Goal: Information Seeking & Learning: Learn about a topic

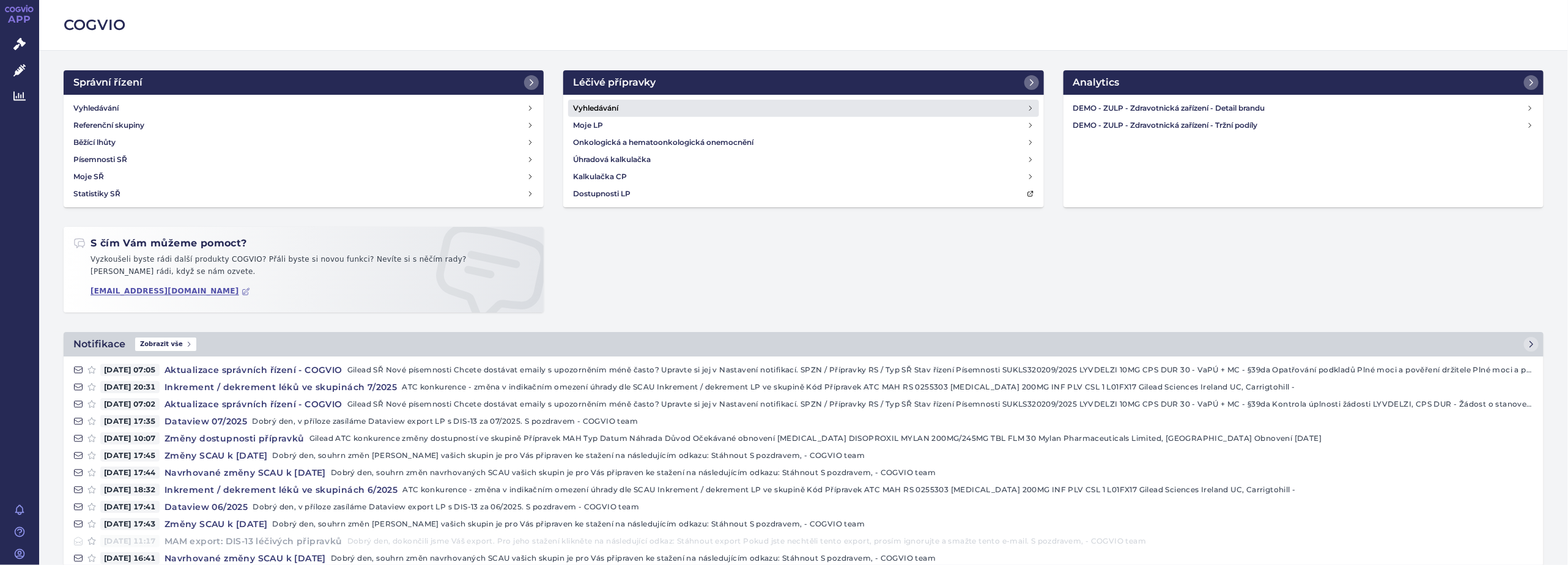
click at [599, 107] on h4 "Vyhledávání" at bounding box center [595, 109] width 45 height 12
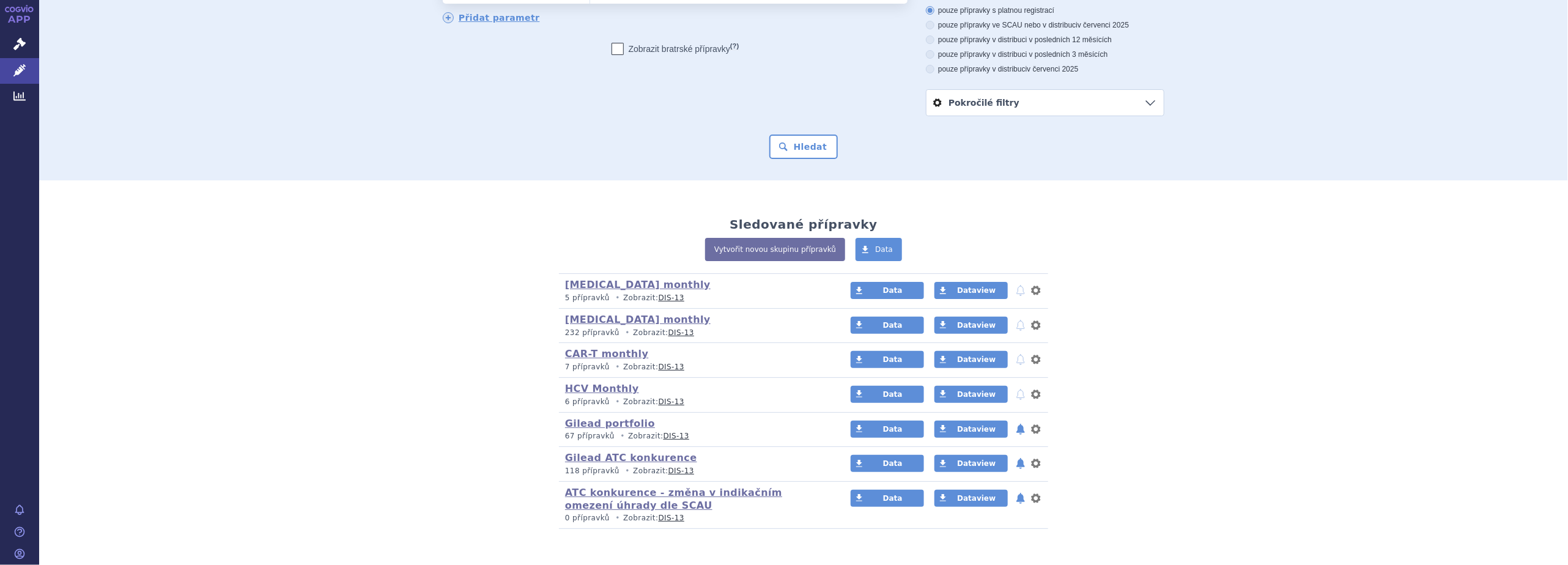
scroll to position [132, 0]
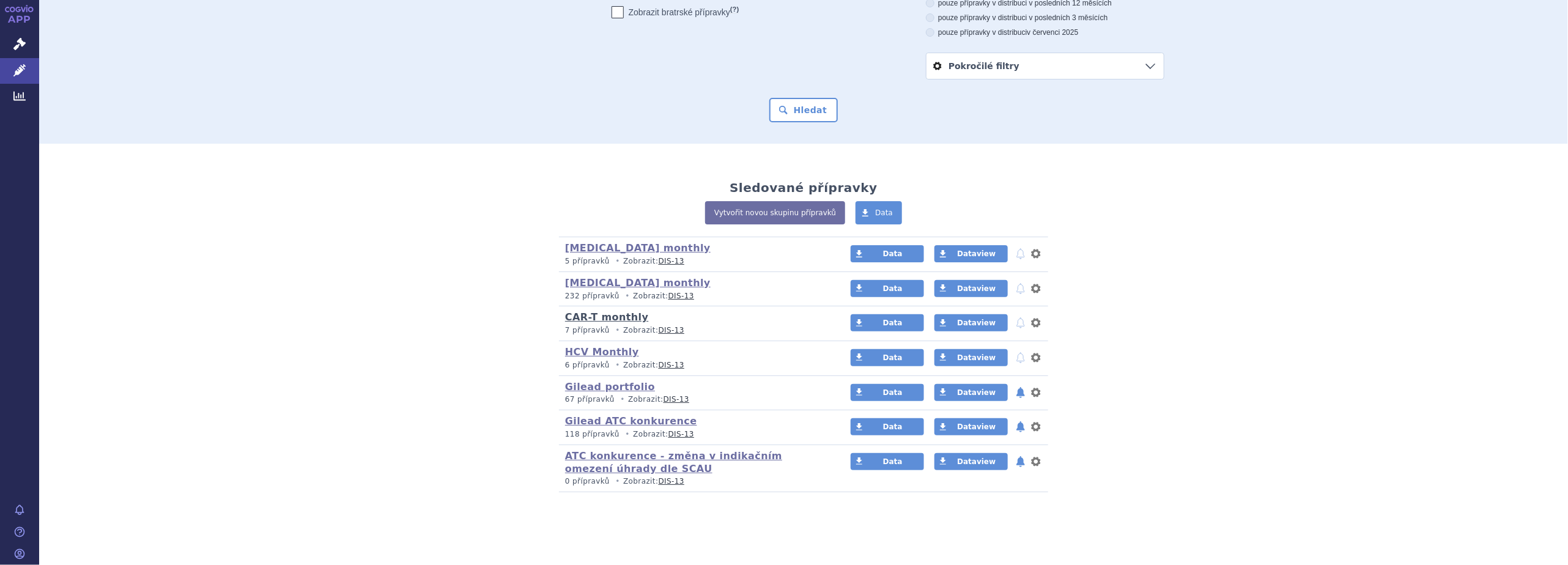
click at [592, 319] on link "CAR-T monthly" at bounding box center [606, 317] width 83 height 12
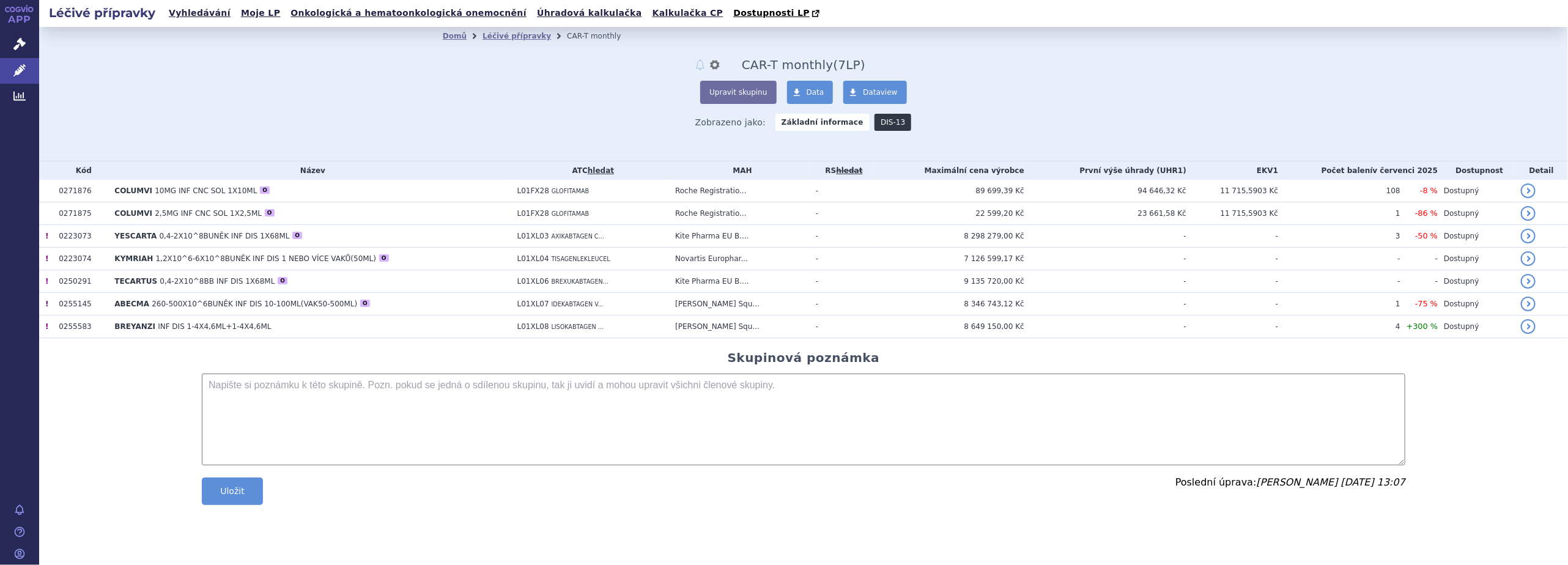
click at [883, 119] on link "DIS-13" at bounding box center [893, 122] width 37 height 17
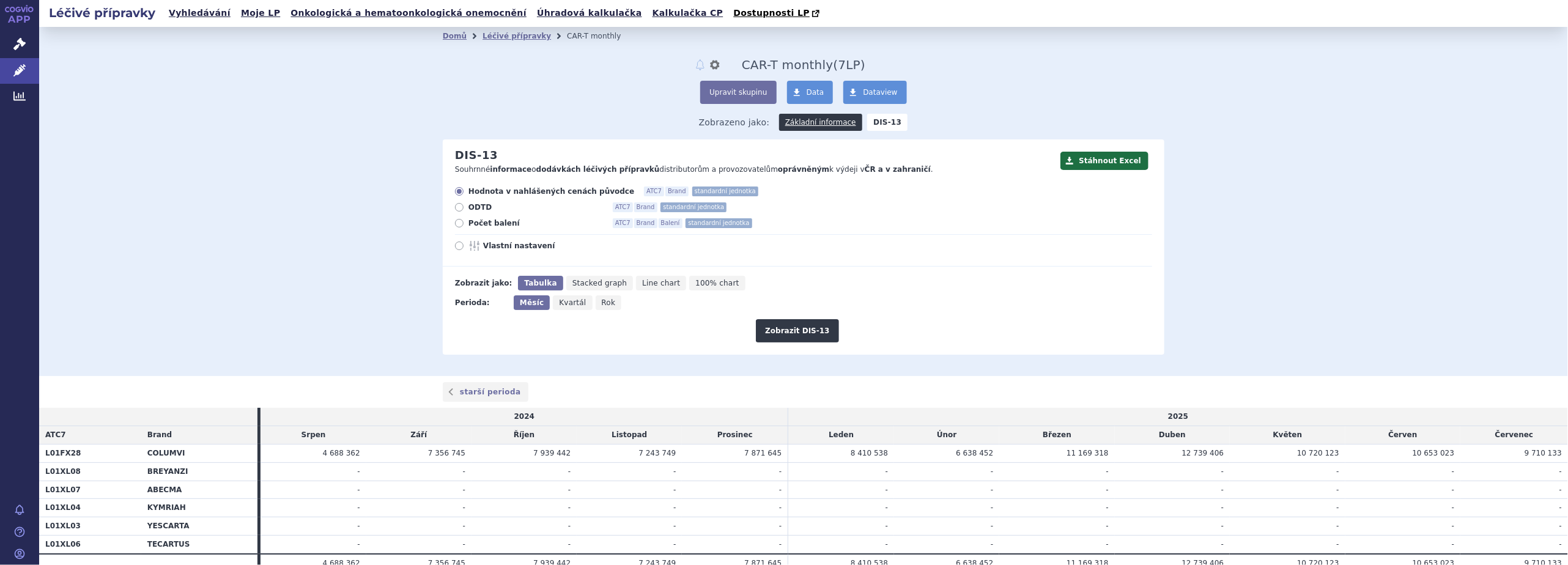
click at [458, 221] on label "Počet balení ATC7 Brand Balení standardní jednotka" at bounding box center [803, 223] width 697 height 10
click at [458, 221] on input "Počet balení ATC7 Brand Balení standardní jednotka" at bounding box center [460, 225] width 8 height 8
radio input "true"
click at [805, 331] on button "Zobrazit DIS-13" at bounding box center [797, 331] width 83 height 23
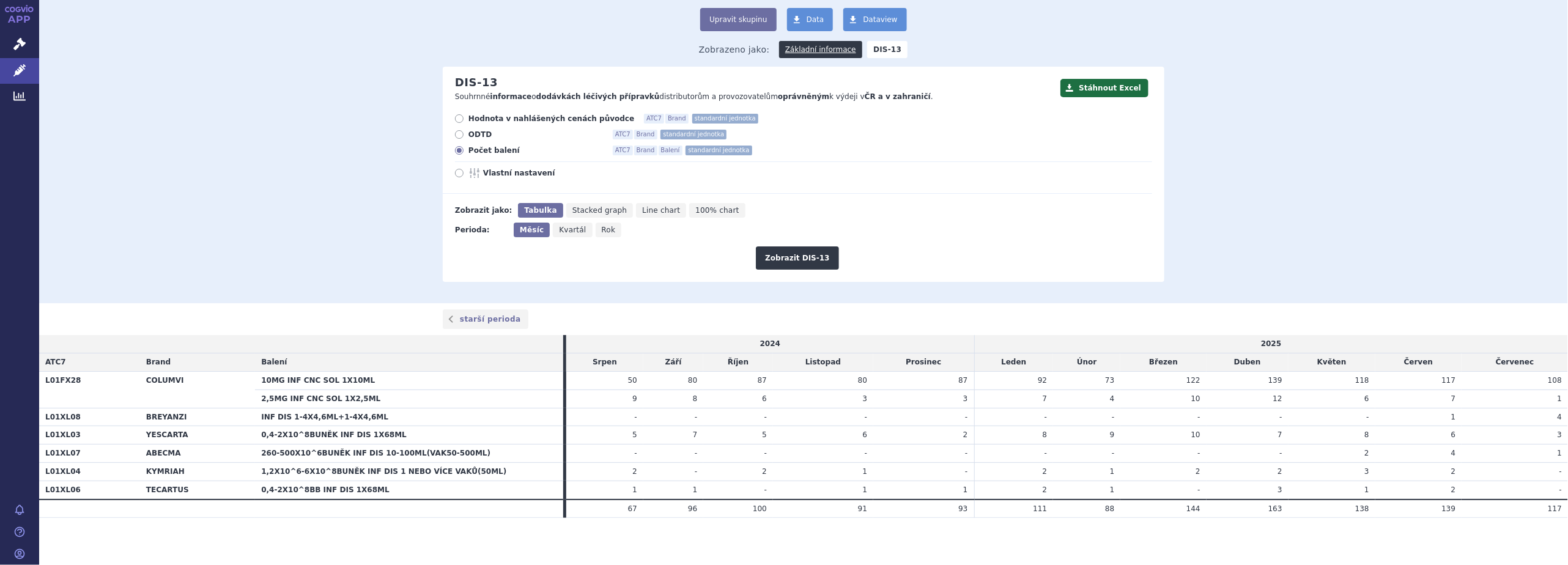
scroll to position [73, 0]
click at [1109, 89] on button "Stáhnout Excel" at bounding box center [1104, 88] width 88 height 19
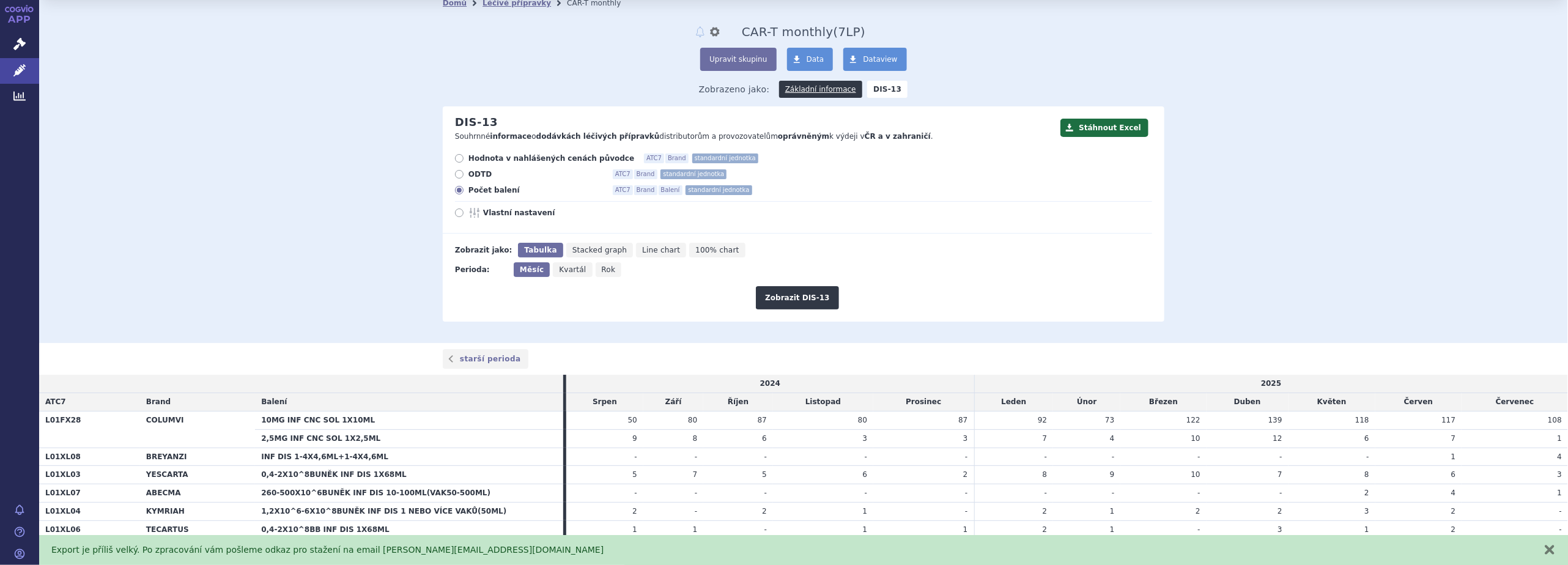
scroll to position [0, 0]
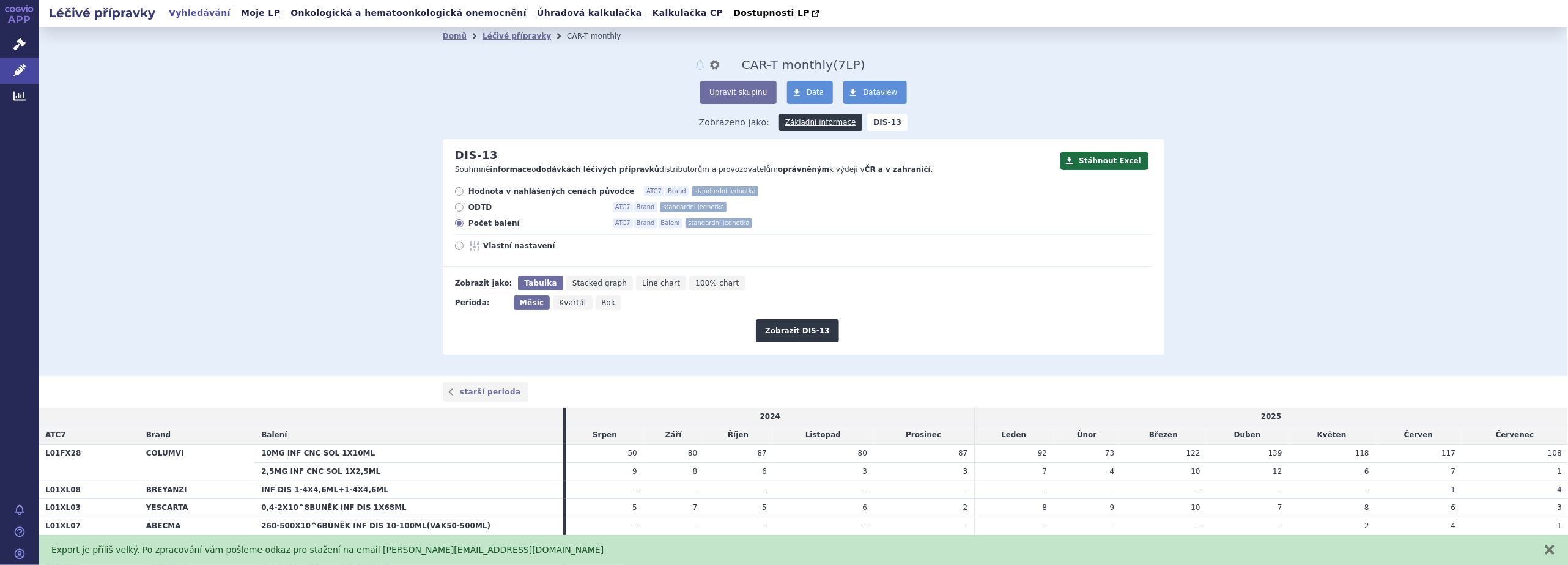
click at [188, 7] on link "Vyhledávání" at bounding box center [200, 13] width 69 height 17
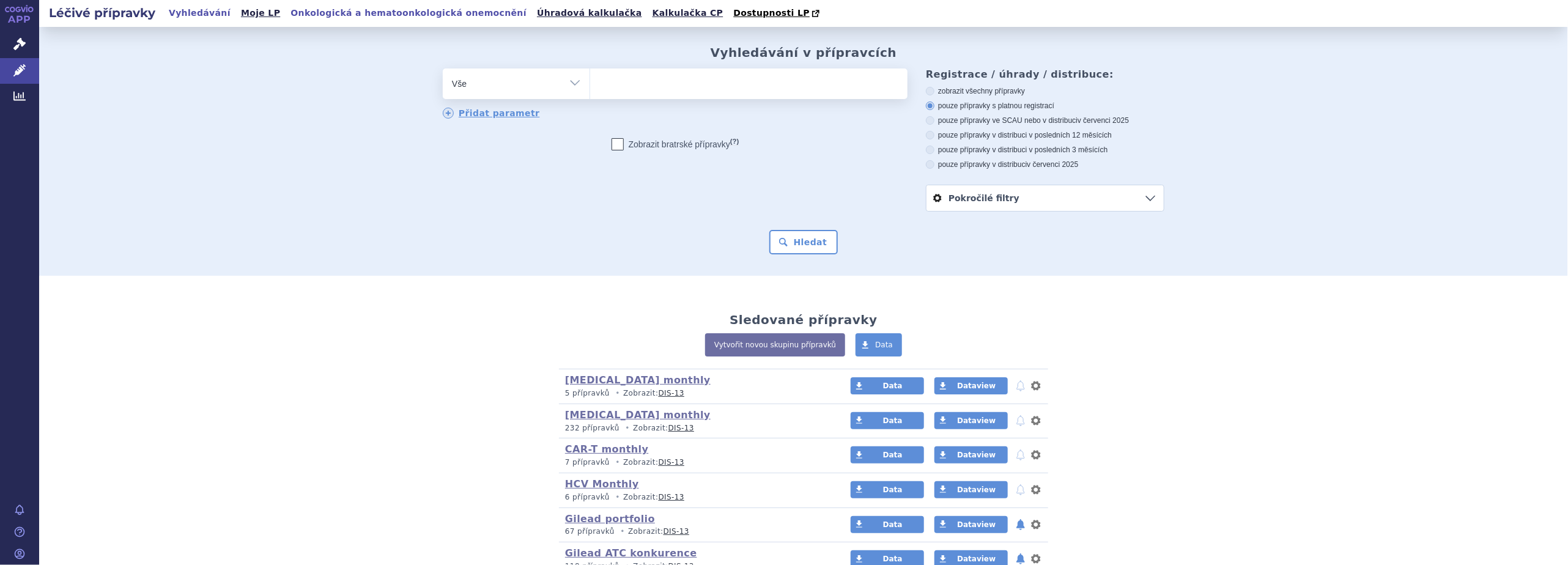
click at [311, 12] on link "Onkologická a hematoonkologická onemocnění" at bounding box center [408, 13] width 244 height 17
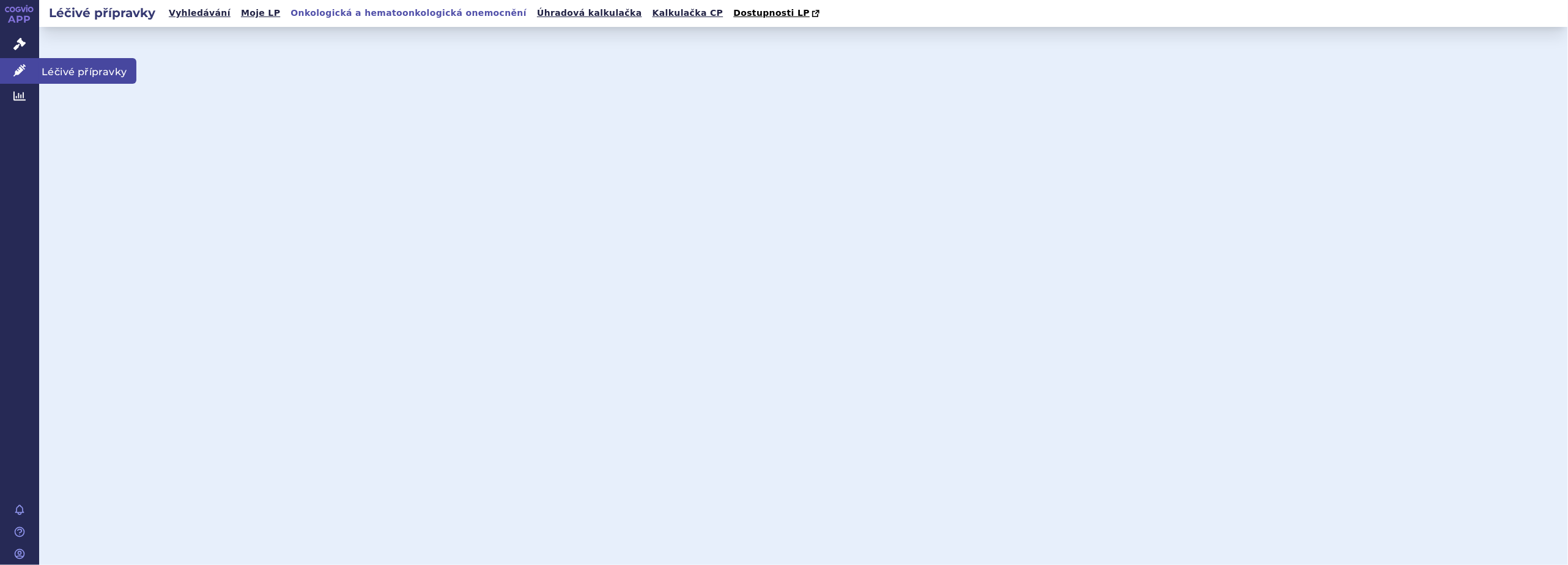
click at [20, 70] on icon at bounding box center [20, 70] width 12 height 12
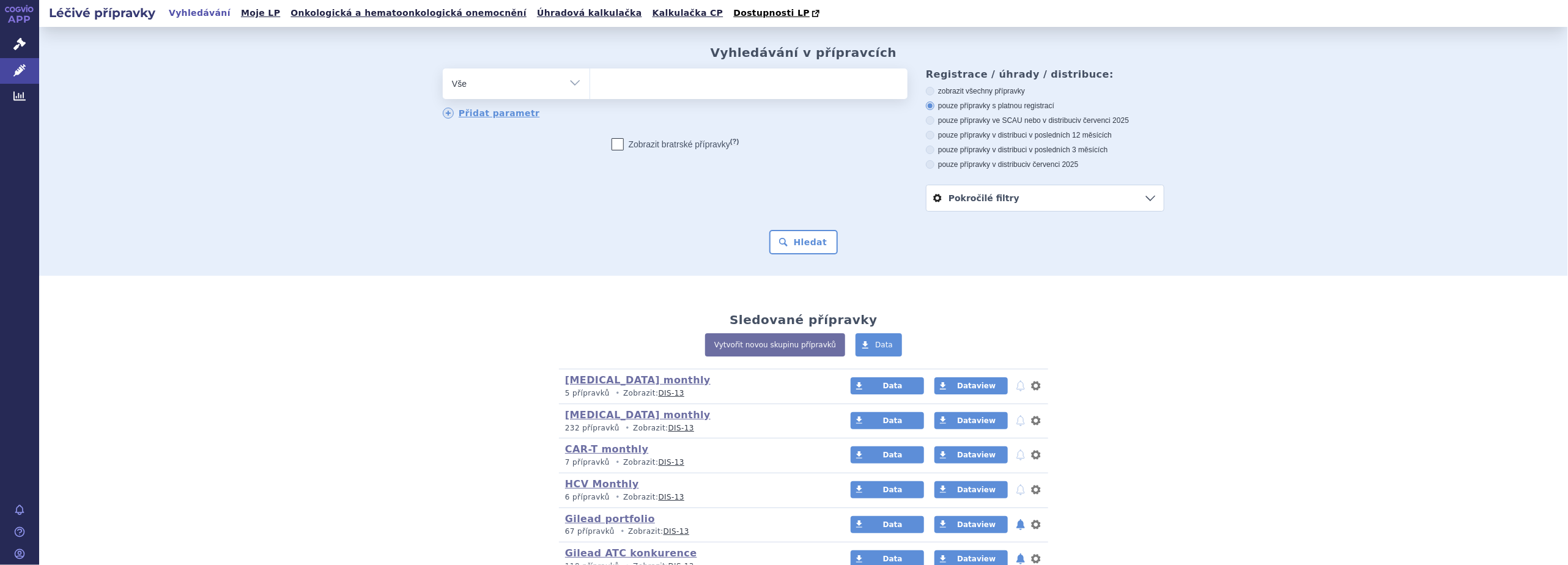
click at [620, 88] on ul at bounding box center [749, 81] width 318 height 26
click at [590, 88] on select at bounding box center [589, 83] width 1 height 31
type input "Tr"
type input "Tro"
type input "Trod"
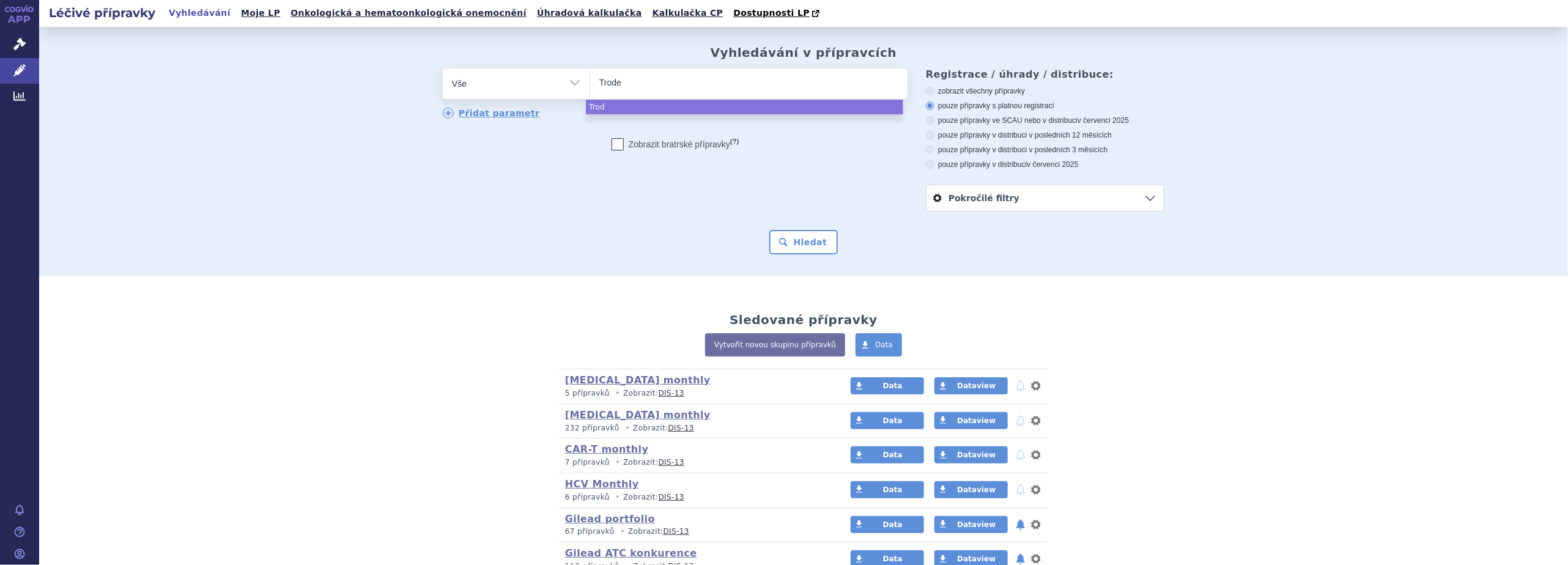
type input "Trodel"
type input "Trodelv"
type input "[MEDICAL_DATA]"
select select "[MEDICAL_DATA]"
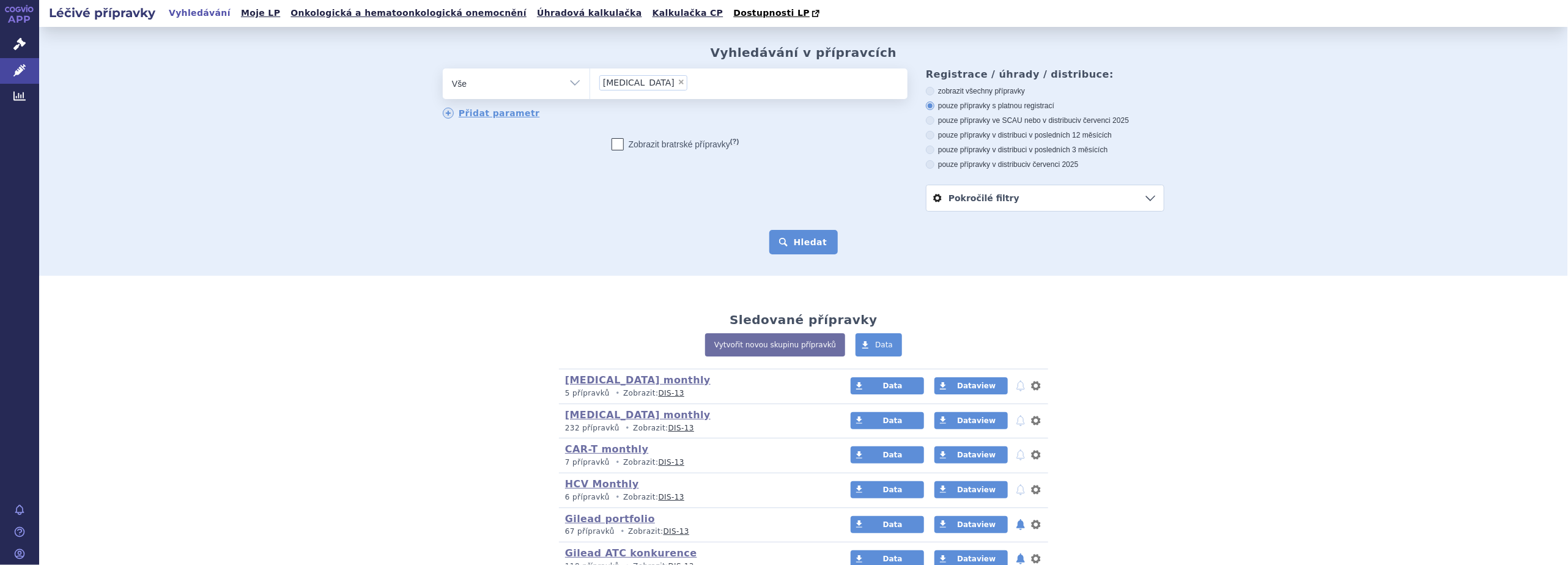
click at [788, 239] on button "Hledat" at bounding box center [804, 242] width 69 height 25
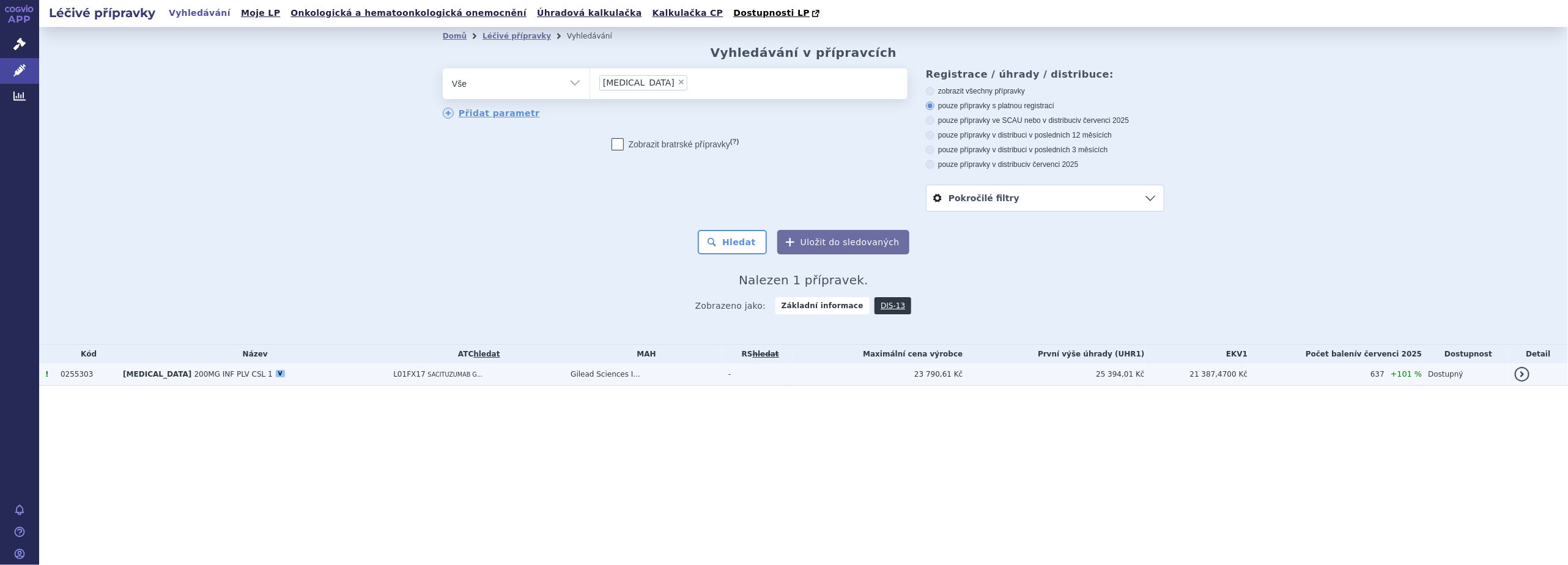
click at [1521, 371] on link "detail" at bounding box center [1522, 374] width 15 height 15
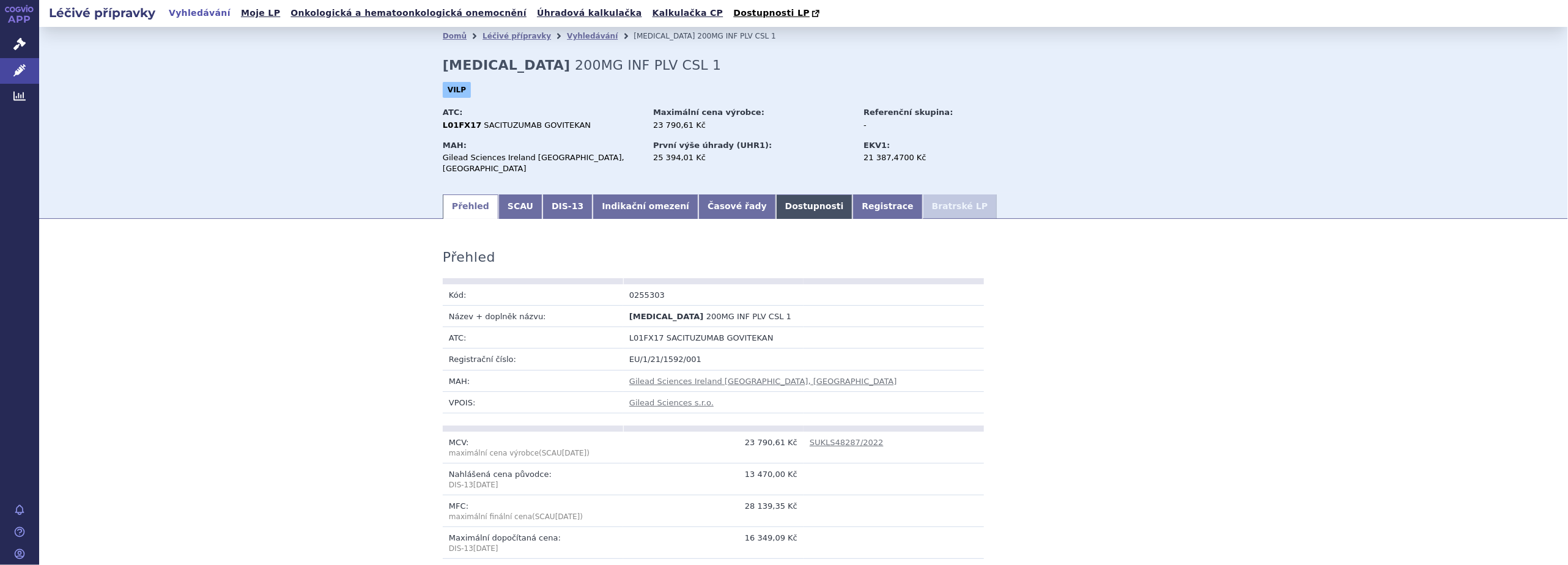
click at [776, 194] on link "Dostupnosti" at bounding box center [814, 207] width 77 height 25
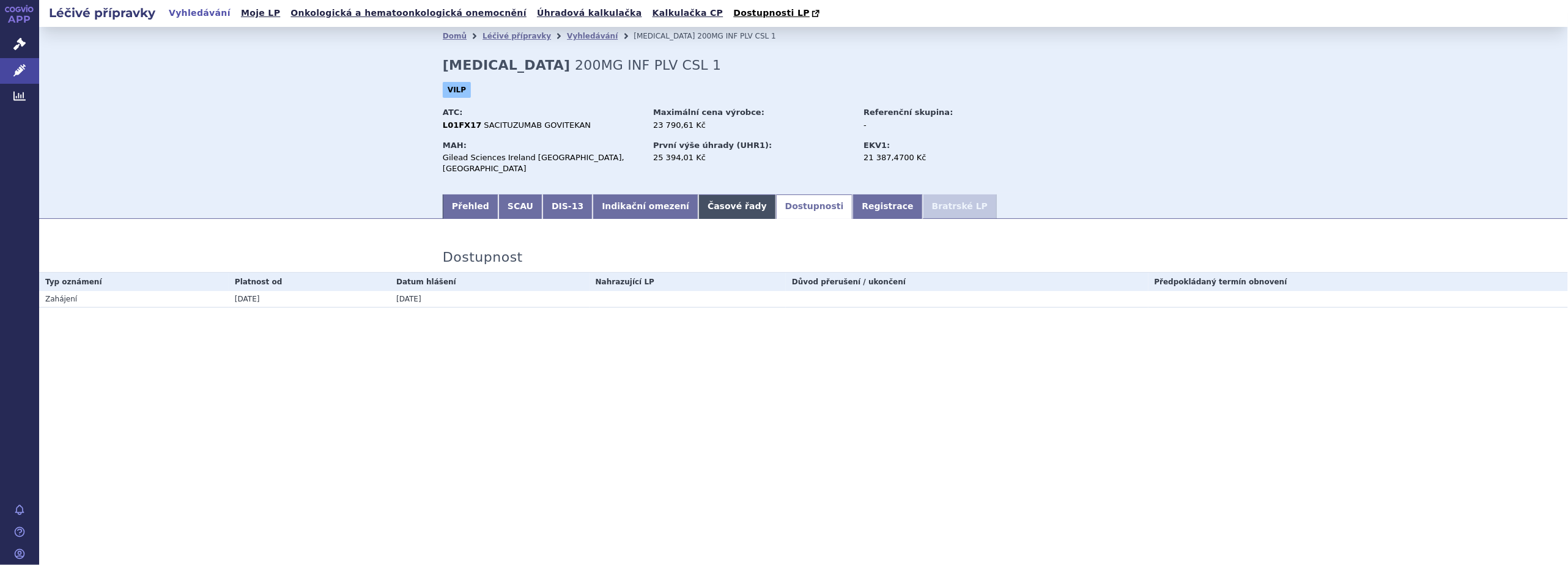
click at [699, 194] on link "Časové řady" at bounding box center [737, 207] width 78 height 25
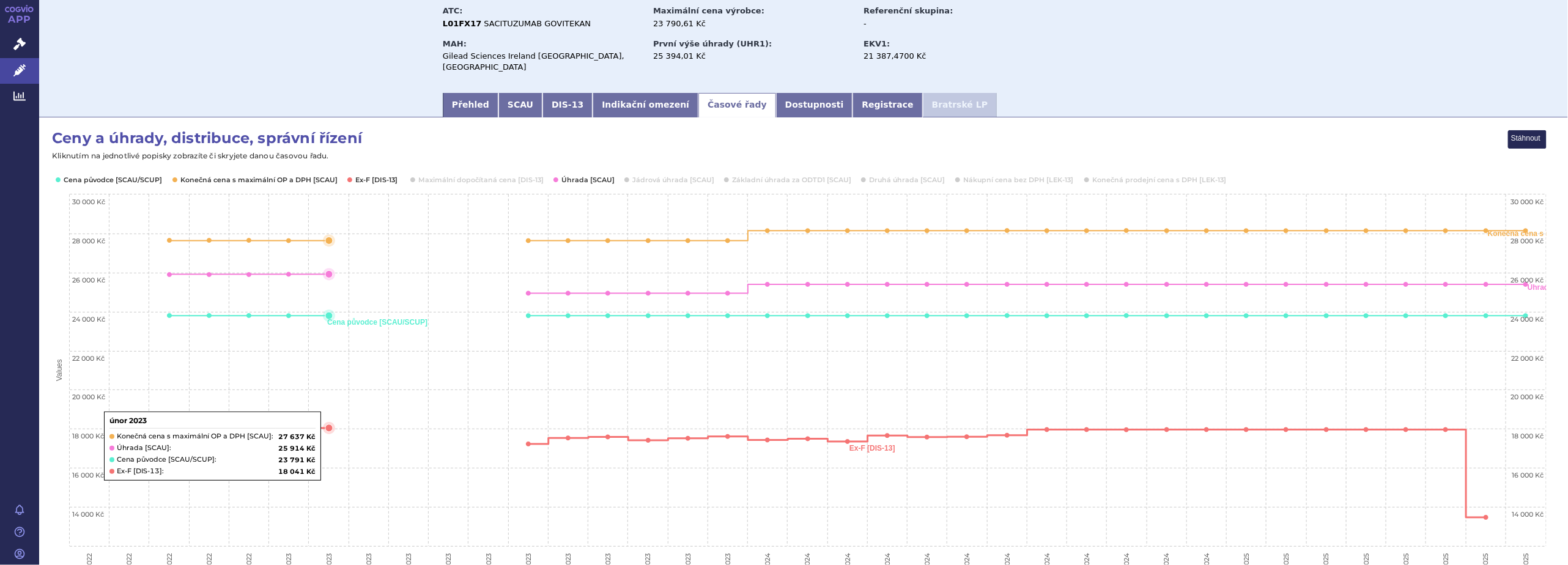
scroll to position [122, 0]
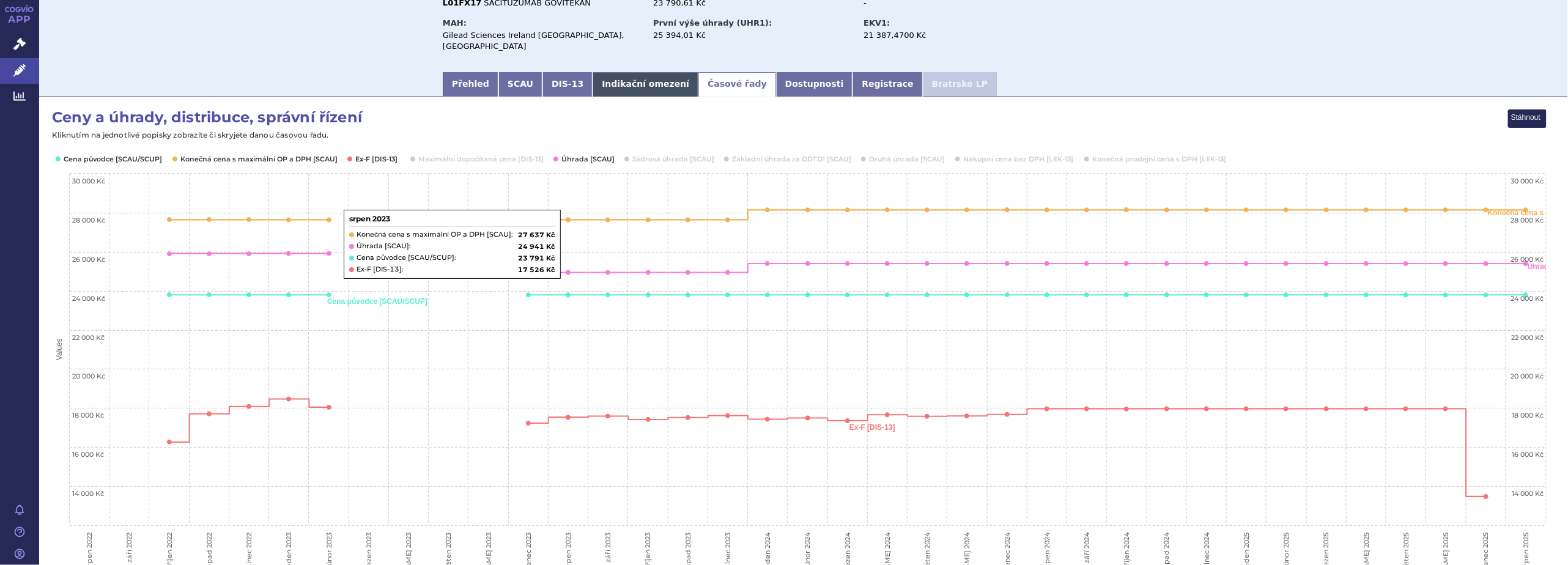
click at [602, 80] on link "Indikační omezení" at bounding box center [646, 85] width 106 height 25
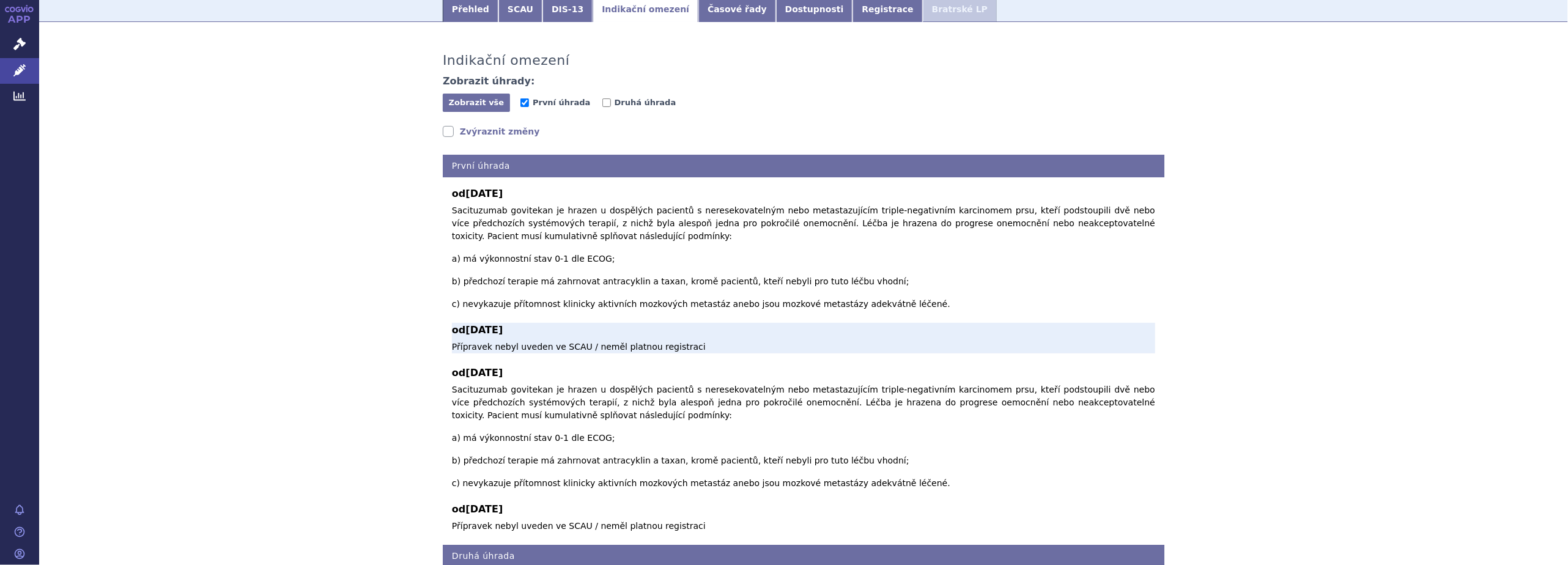
scroll to position [205, 0]
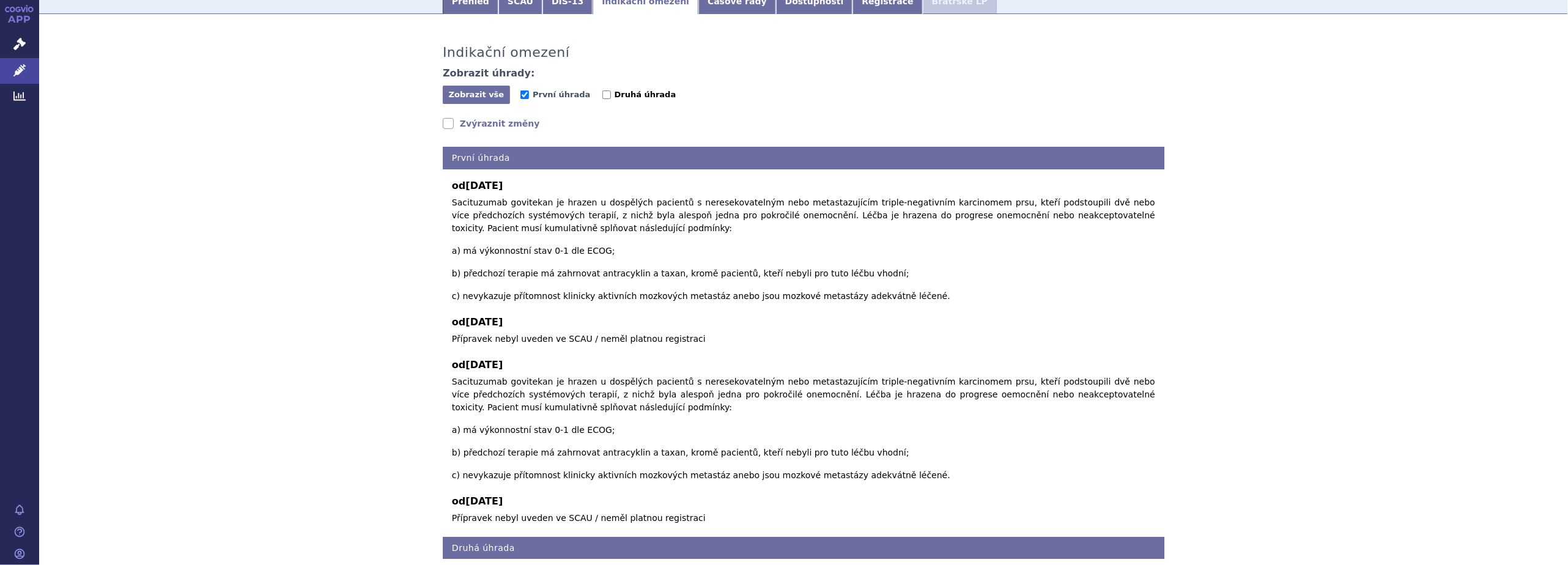
click at [602, 91] on input "Druhá úhrada" at bounding box center [607, 95] width 9 height 9
checkbox input "true"
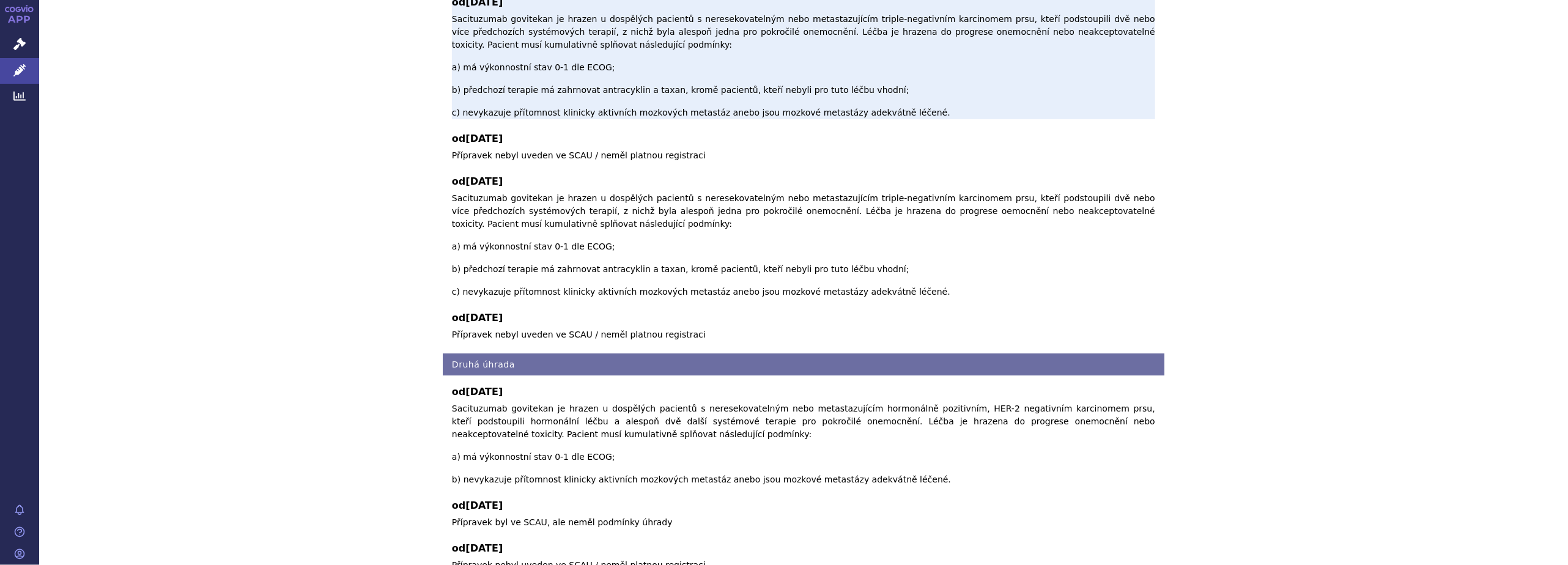
scroll to position [450, 0]
